Goal: Check status: Check status

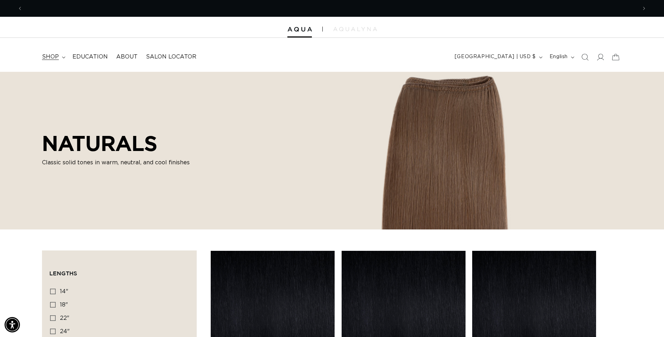
scroll to position [0, 614]
click at [604, 58] on span at bounding box center [600, 56] width 15 height 15
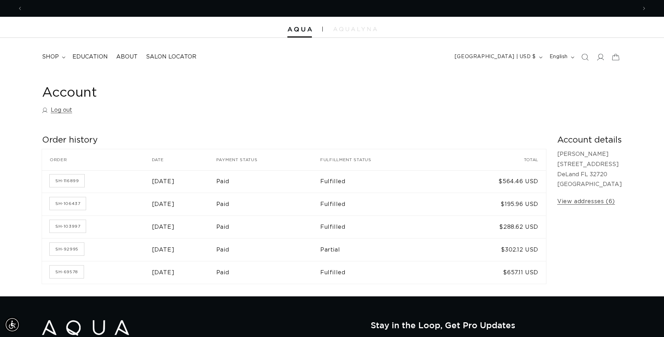
scroll to position [0, 1229]
click at [77, 178] on link "SH-116899" at bounding box center [67, 180] width 35 height 13
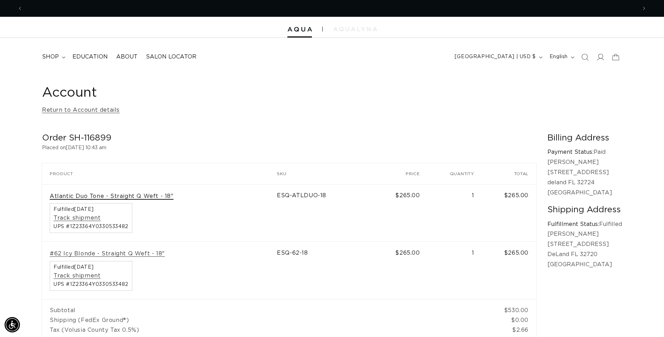
scroll to position [0, 1229]
click at [132, 199] on link "Atlantic Duo Tone - Straight Q Weft - 18"" at bounding box center [112, 196] width 124 height 7
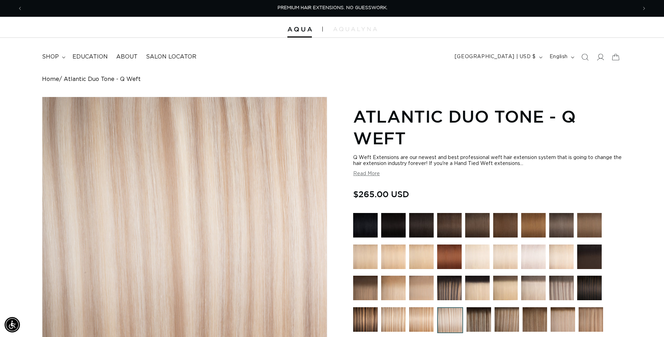
scroll to position [0, 614]
